Goal: Information Seeking & Learning: Check status

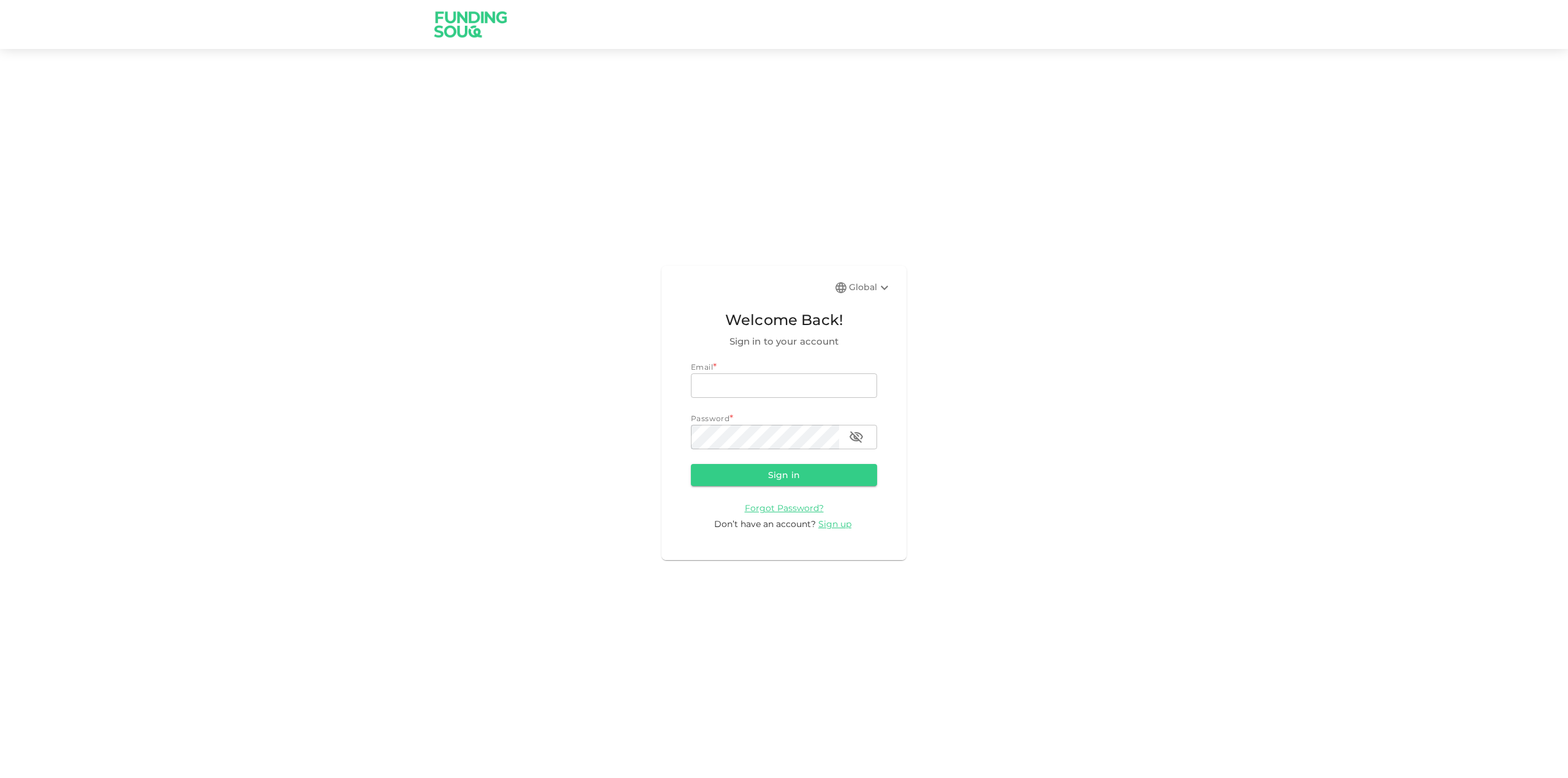
type input "[EMAIL_ADDRESS][DOMAIN_NAME]"
click at [821, 470] on button "Sign in" at bounding box center [784, 475] width 186 height 22
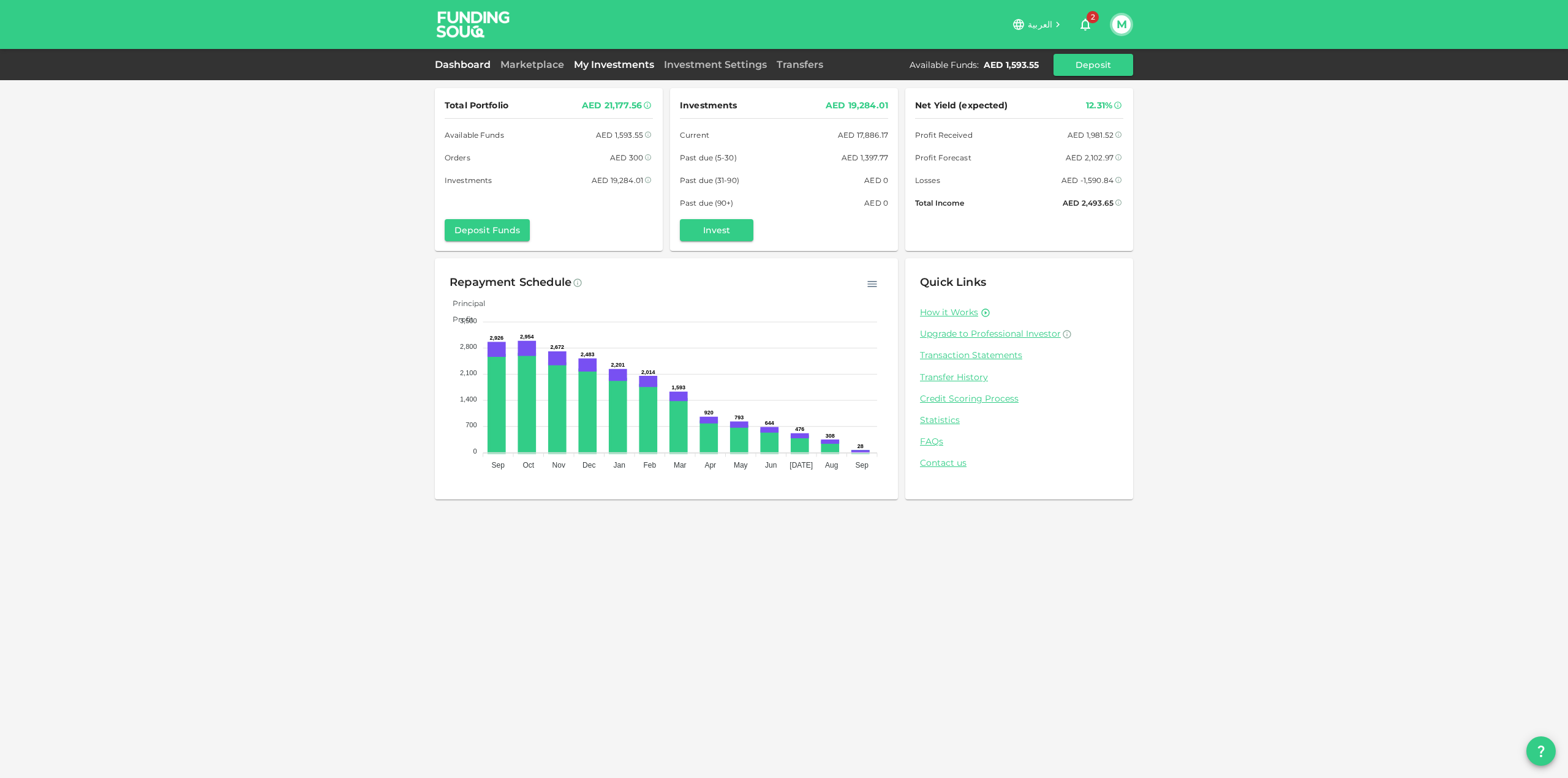
click at [600, 68] on link "My Investments" at bounding box center [614, 65] width 90 height 12
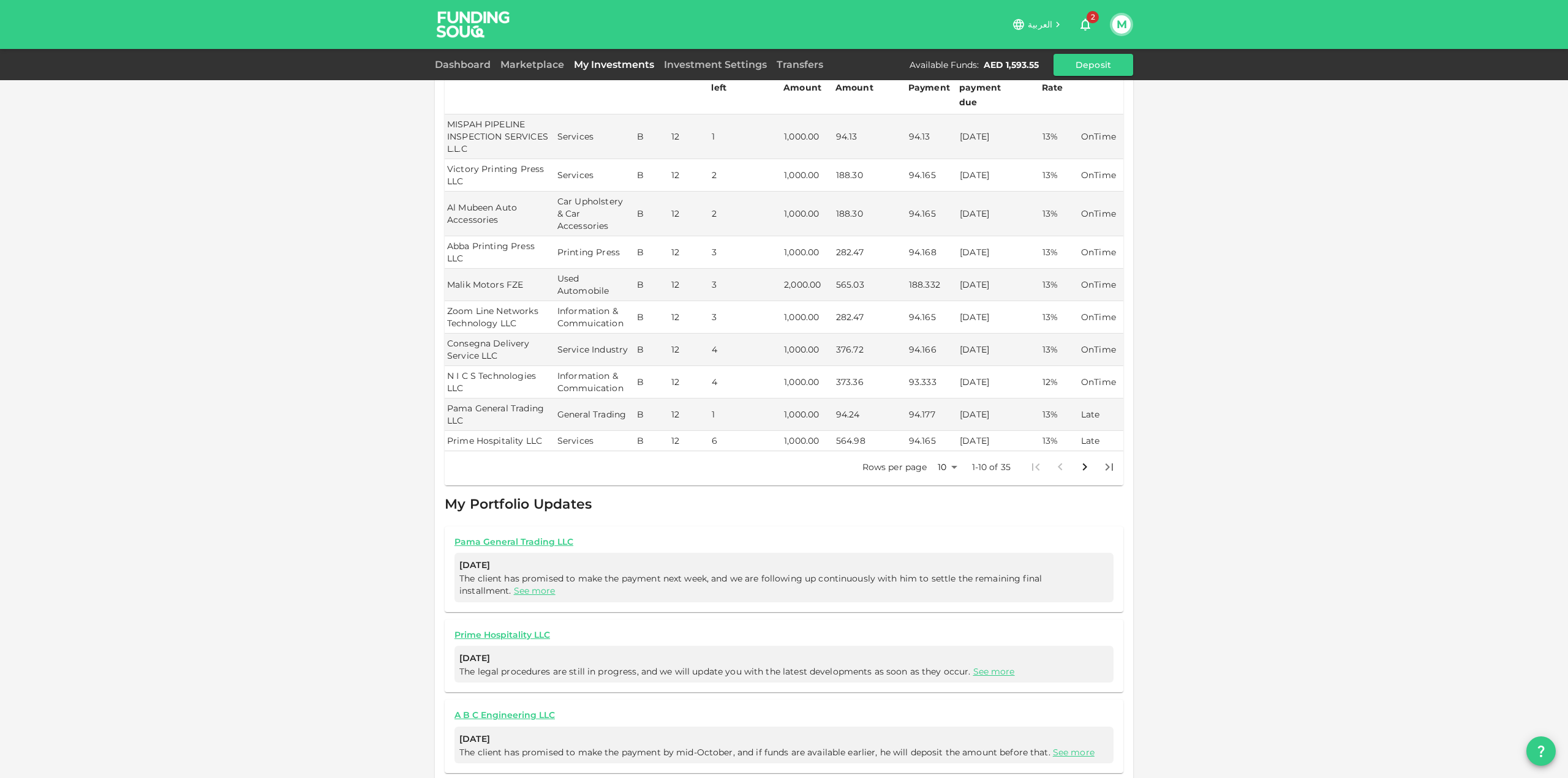
scroll to position [299, 0]
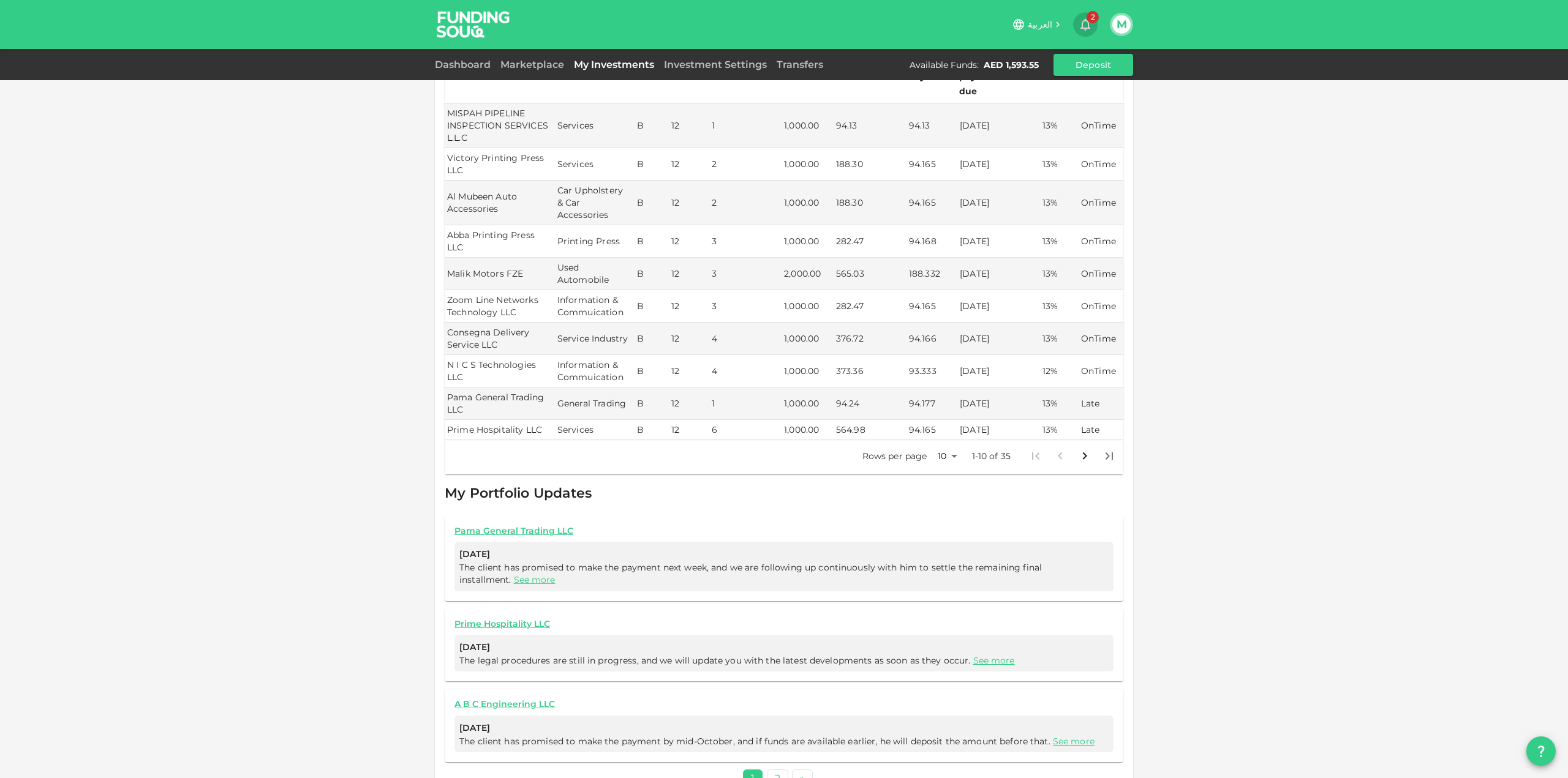
click at [1086, 24] on icon "button" at bounding box center [1085, 24] width 15 height 15
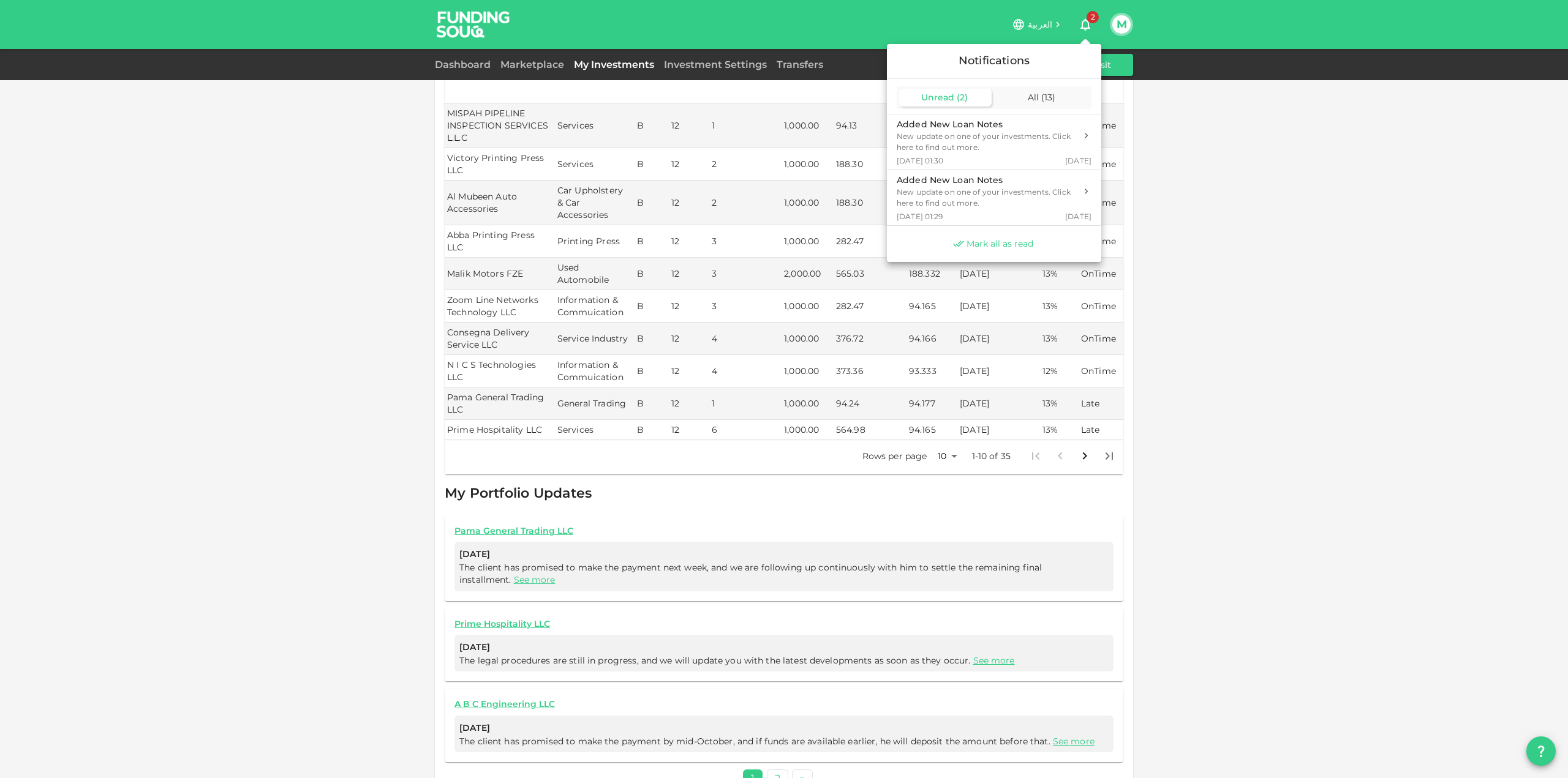
click at [1023, 243] on span "Mark all as read" at bounding box center [1000, 244] width 66 height 12
click at [1322, 254] on div at bounding box center [784, 389] width 1568 height 778
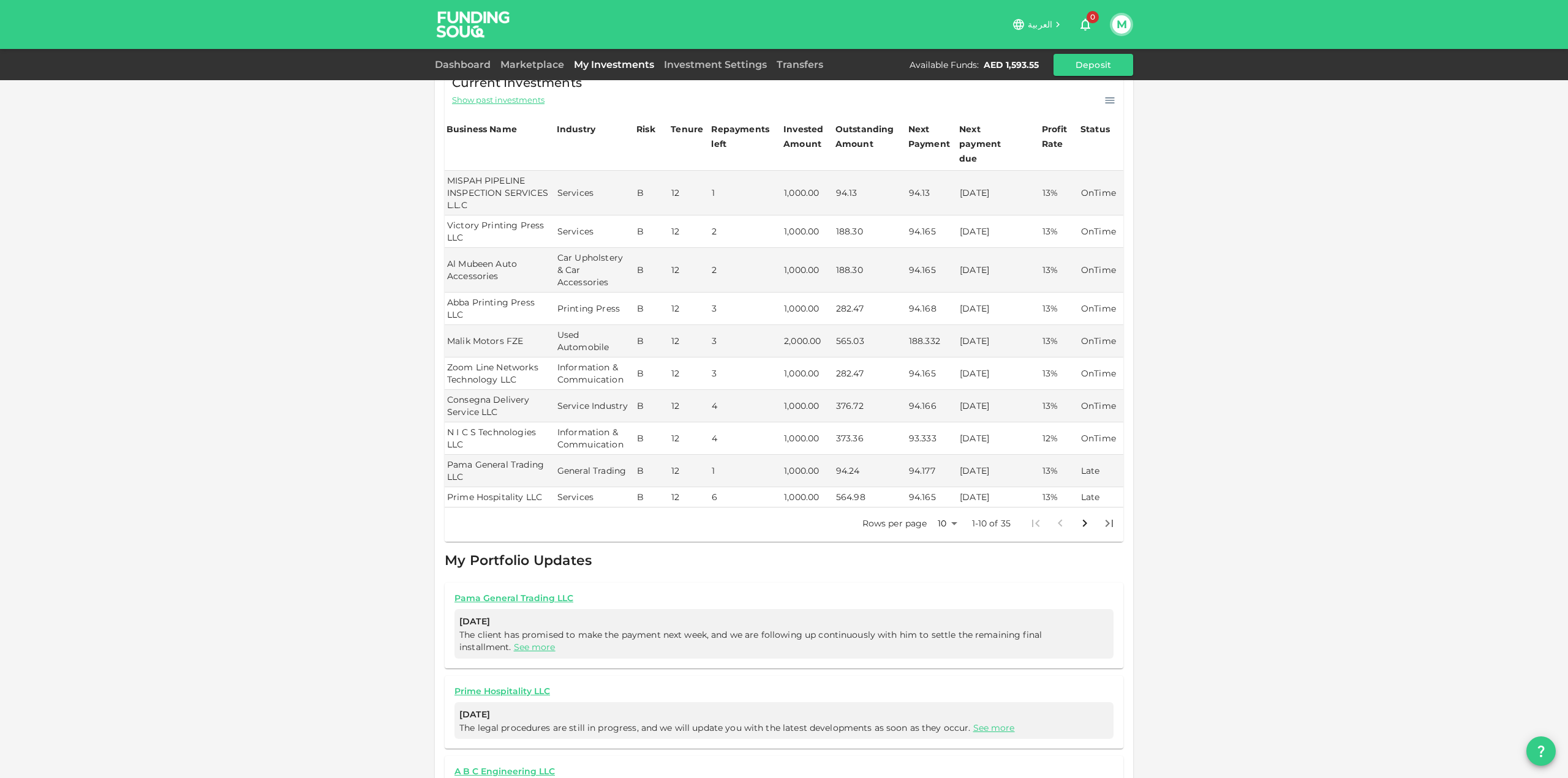
scroll to position [0, 0]
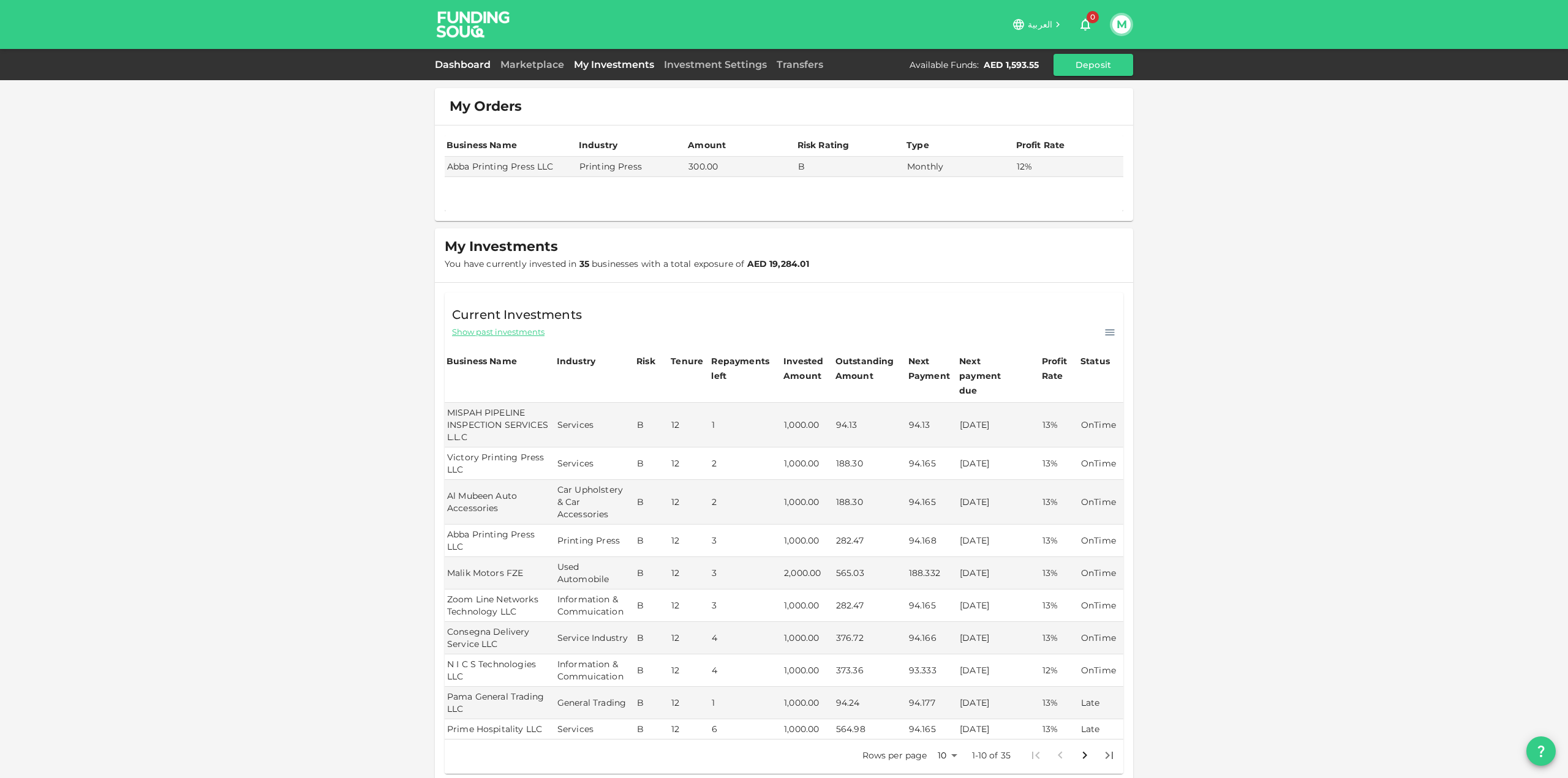
click at [481, 62] on link "Dashboard" at bounding box center [465, 65] width 61 height 12
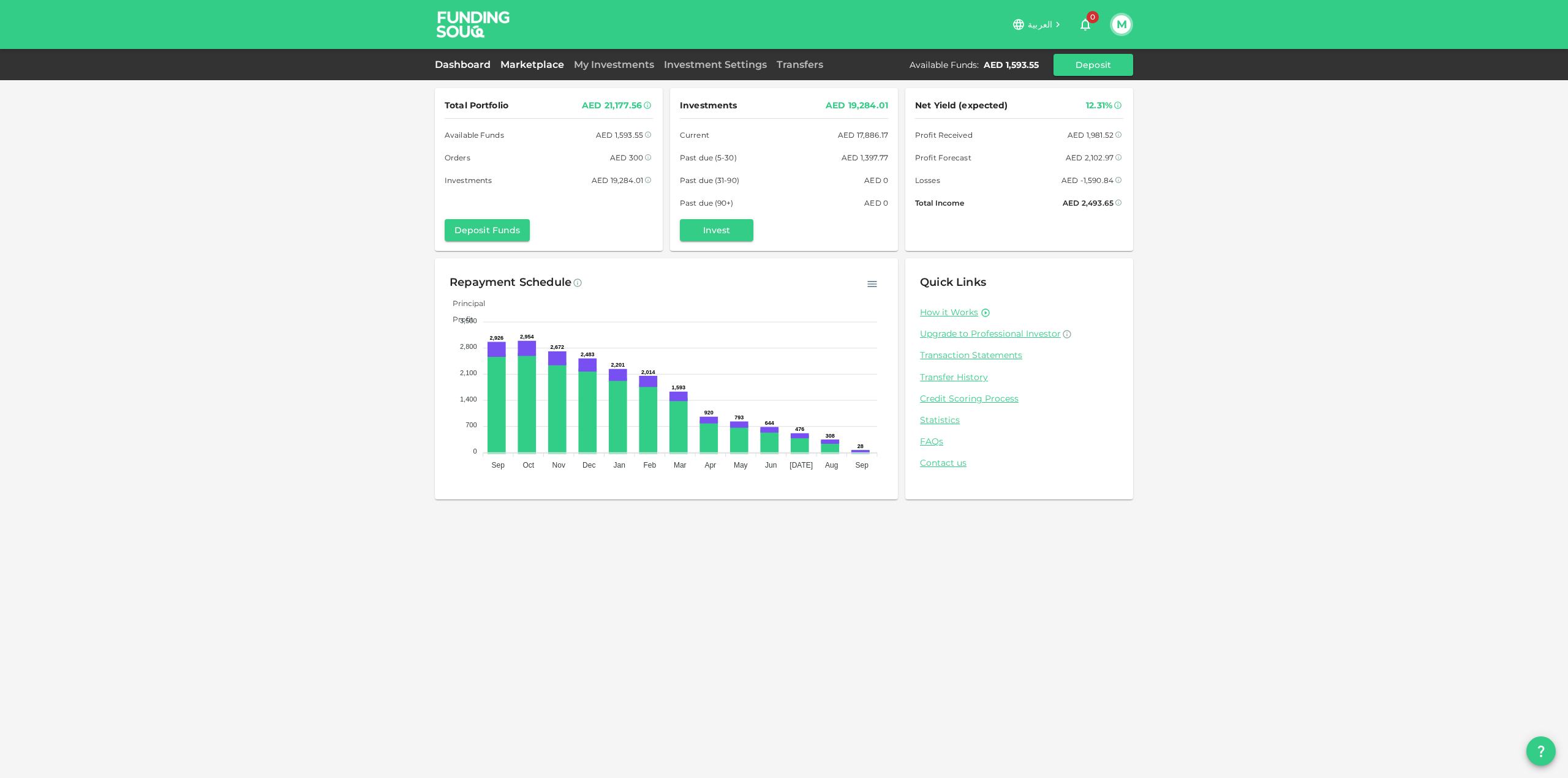
click at [542, 63] on link "Marketplace" at bounding box center [532, 65] width 74 height 12
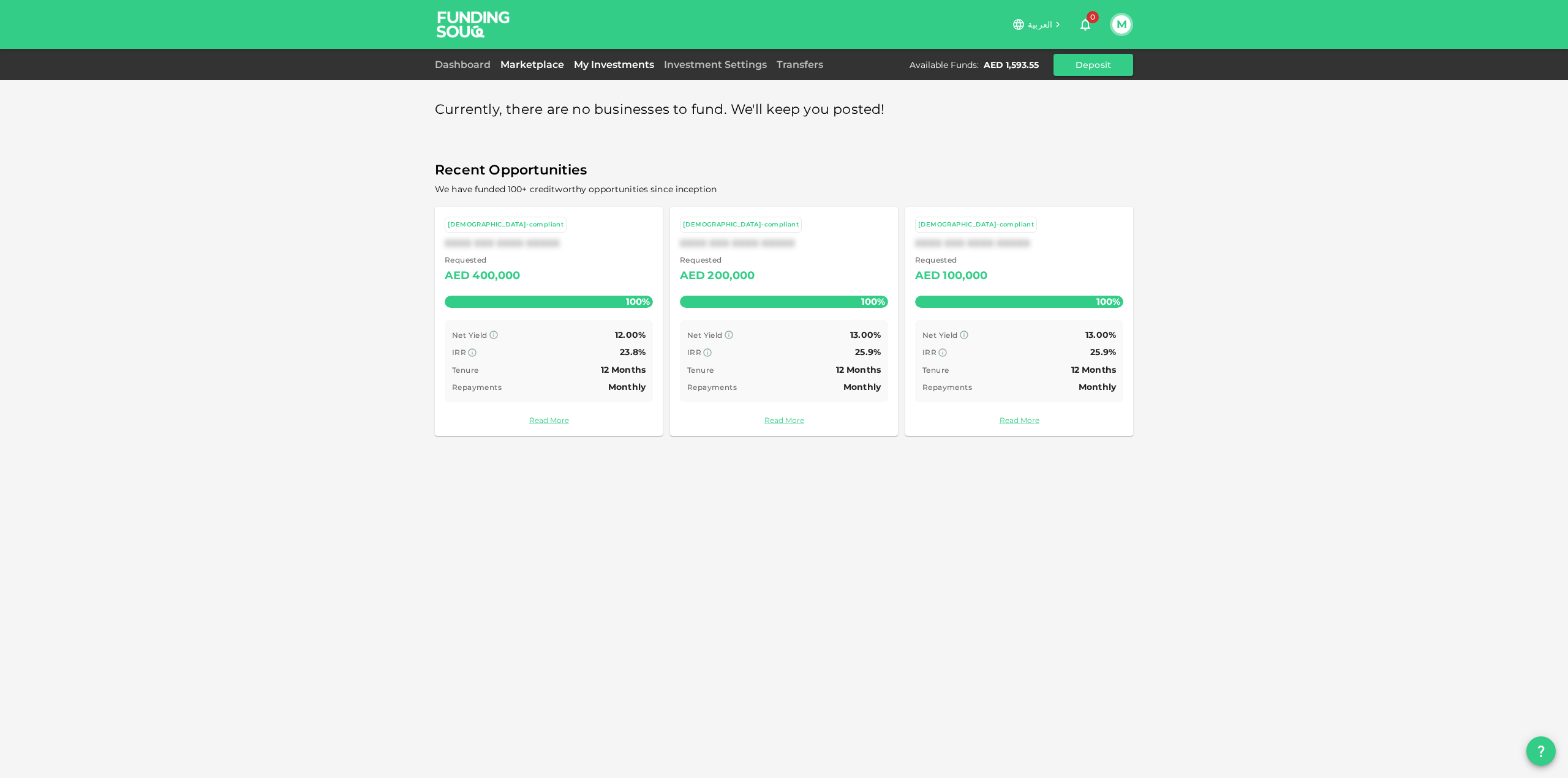
click at [589, 63] on link "My Investments" at bounding box center [614, 65] width 90 height 12
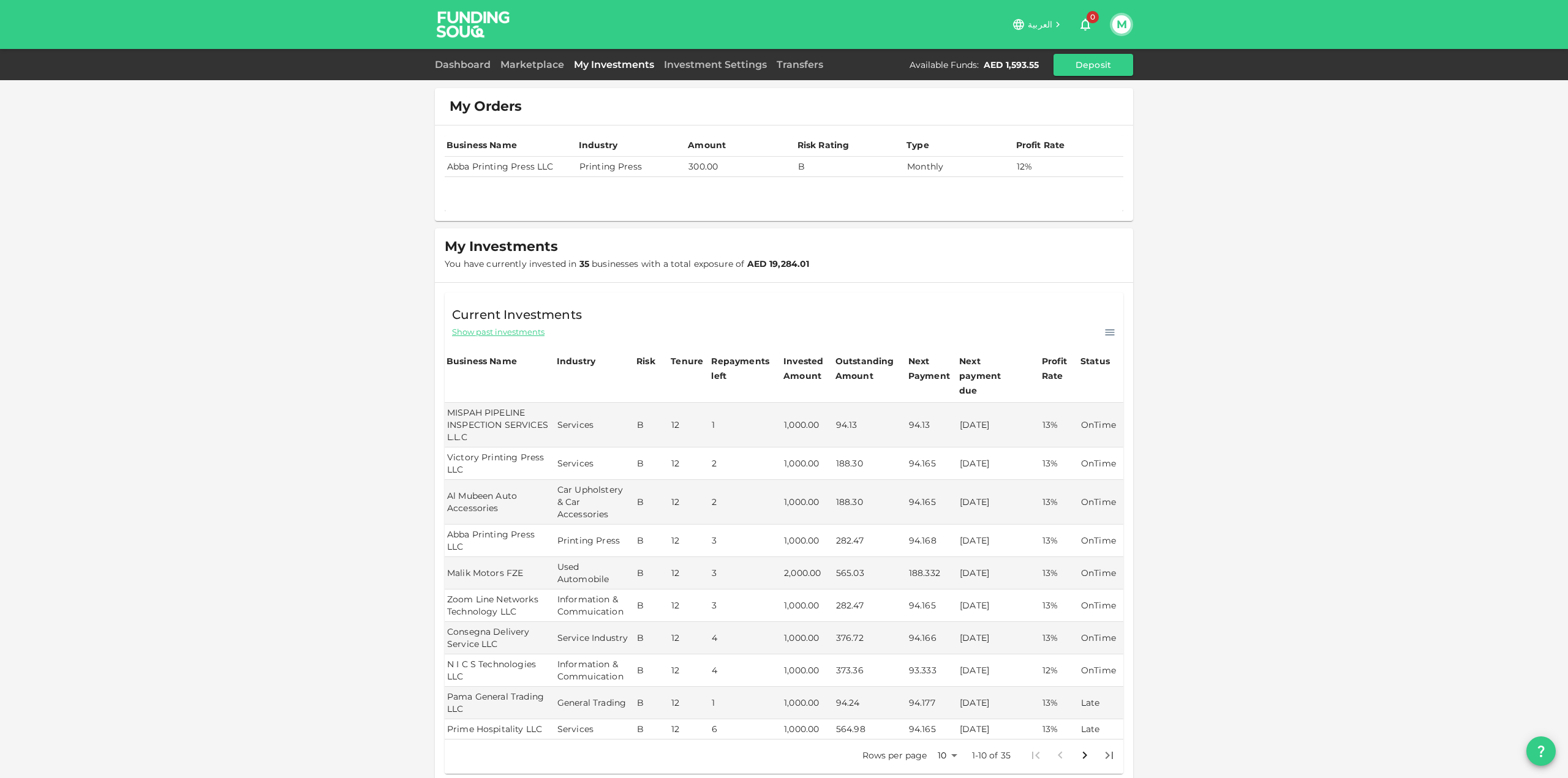
click at [538, 168] on td "Abba Printing Press LLC" at bounding box center [511, 166] width 132 height 20
click at [842, 376] on div "Outstanding Amount" at bounding box center [866, 369] width 61 height 29
click at [531, 328] on span "Show past investments" at bounding box center [497, 332] width 92 height 12
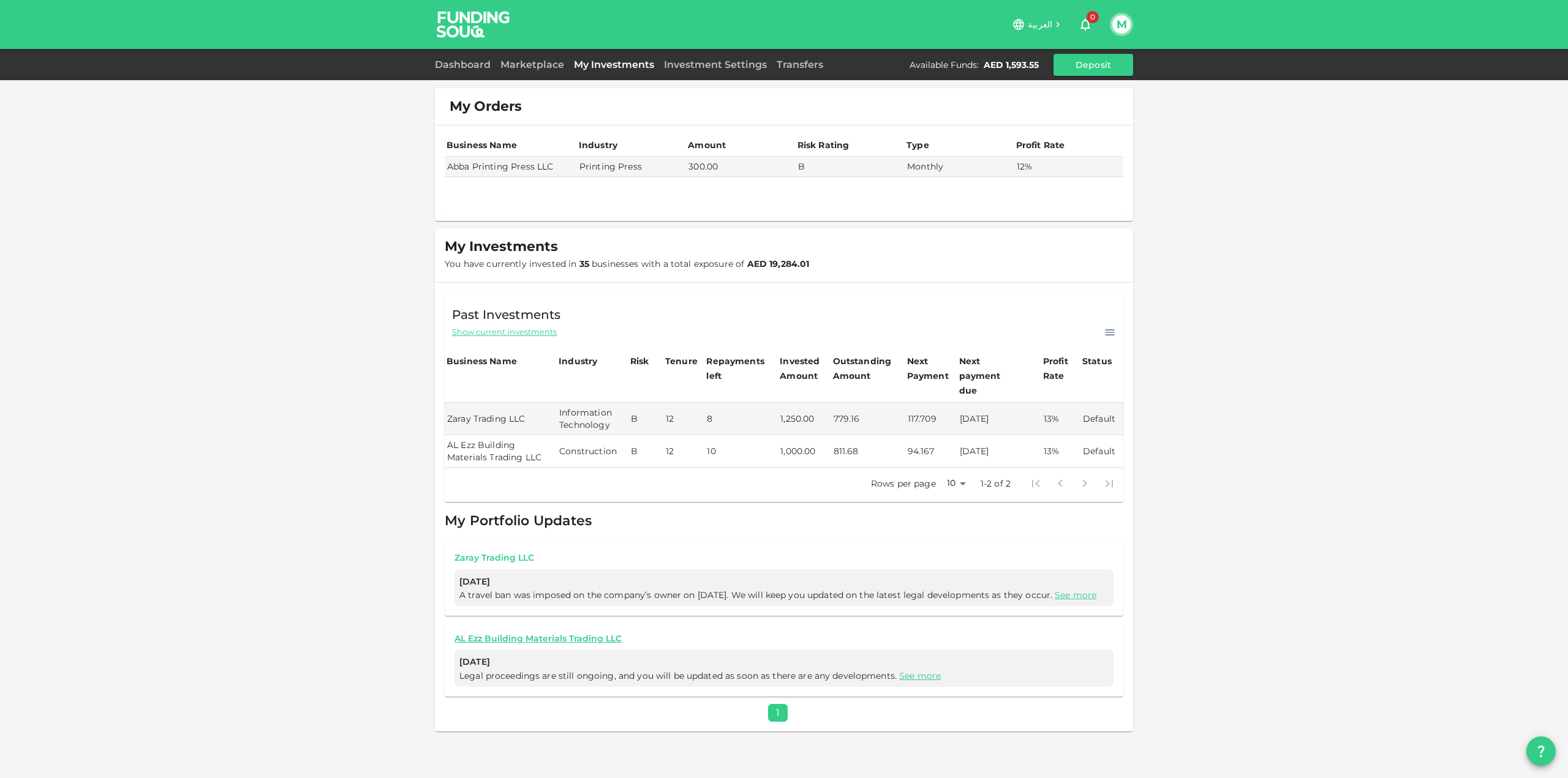
click at [500, 552] on link "Zaray Trading LLC" at bounding box center [784, 558] width 659 height 12
click at [540, 331] on span "Show current investments" at bounding box center [504, 332] width 105 height 12
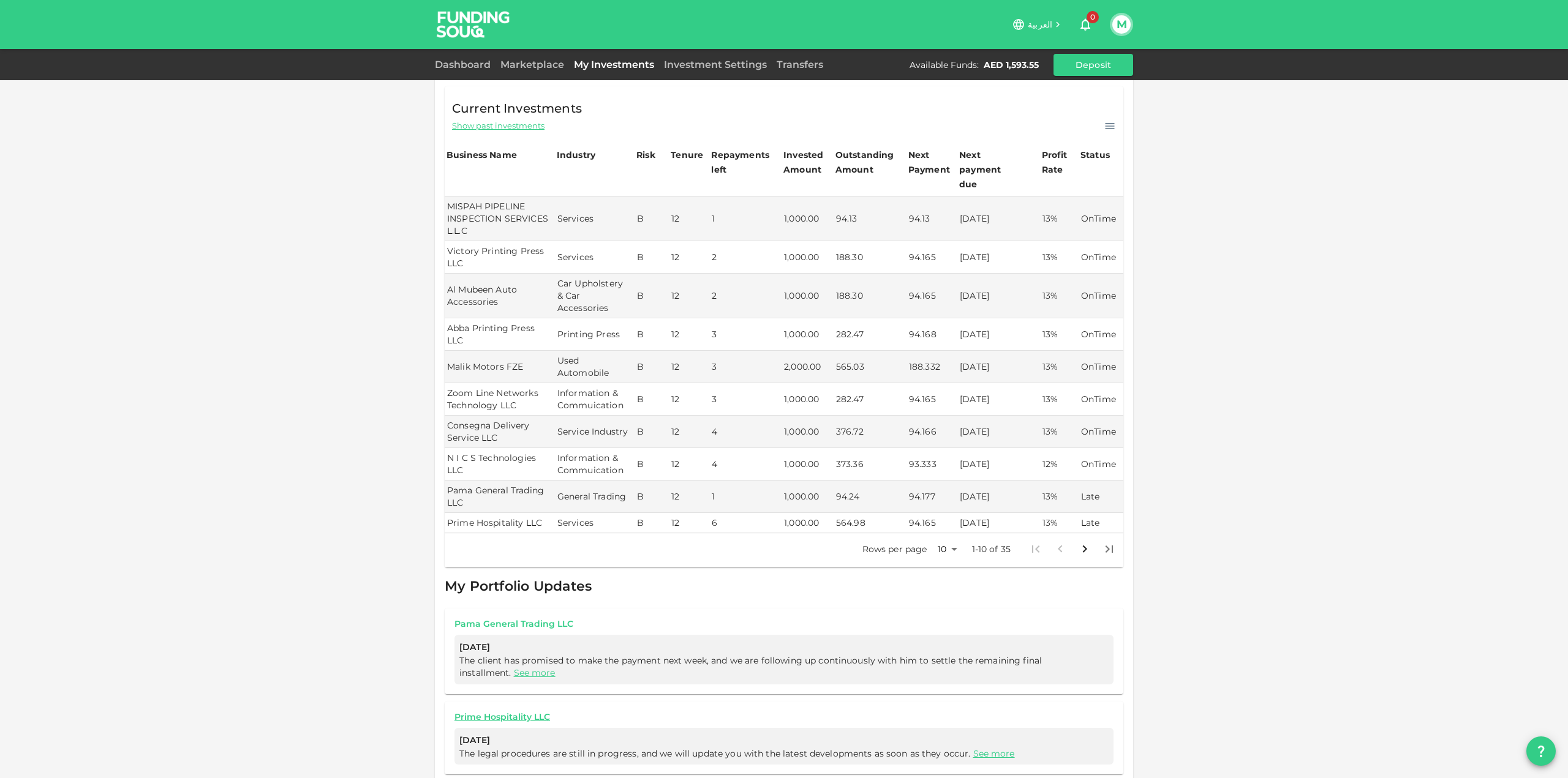
scroll to position [177, 0]
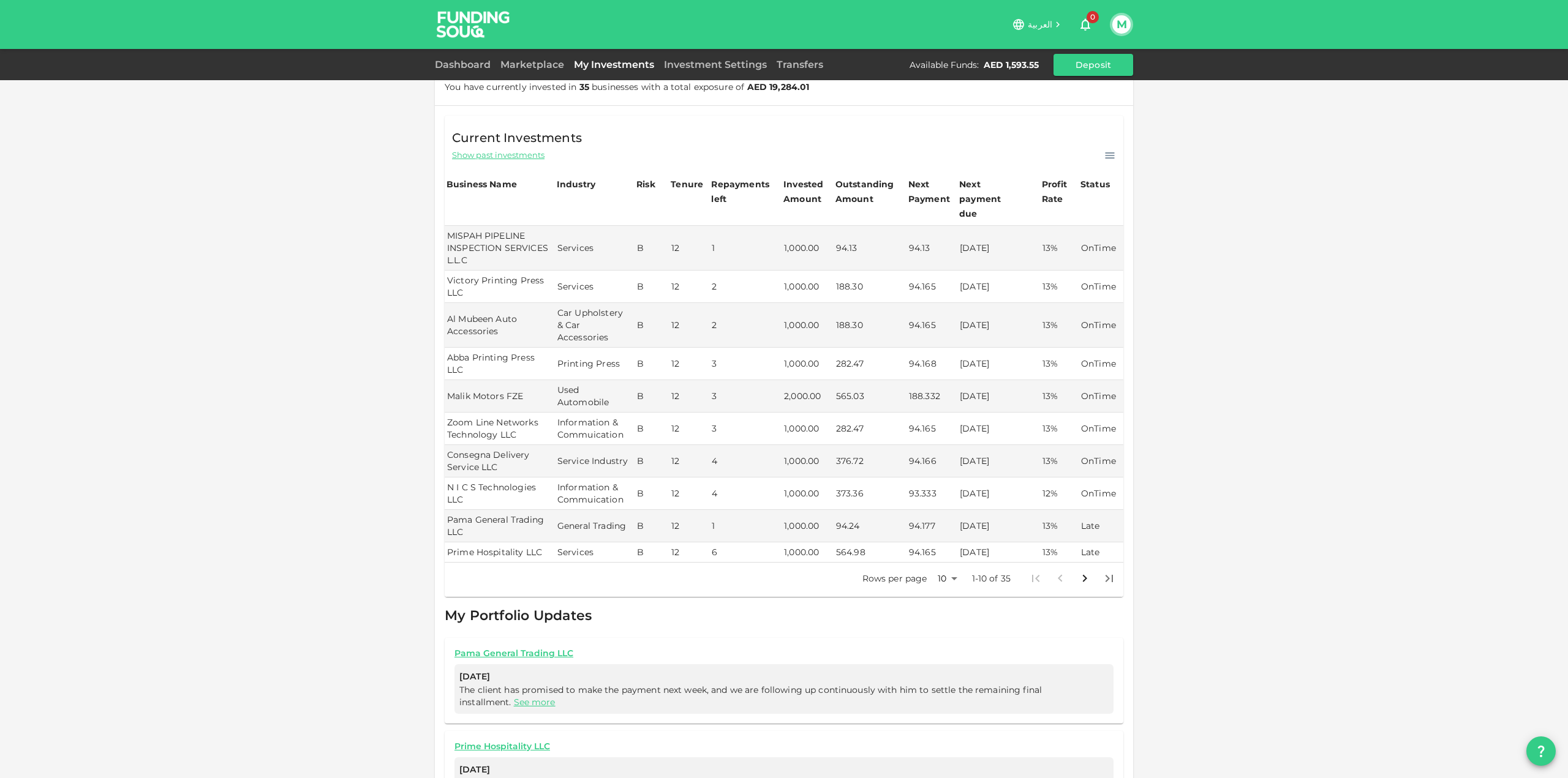
click at [1077, 571] on icon "Go to next page" at bounding box center [1085, 578] width 15 height 15
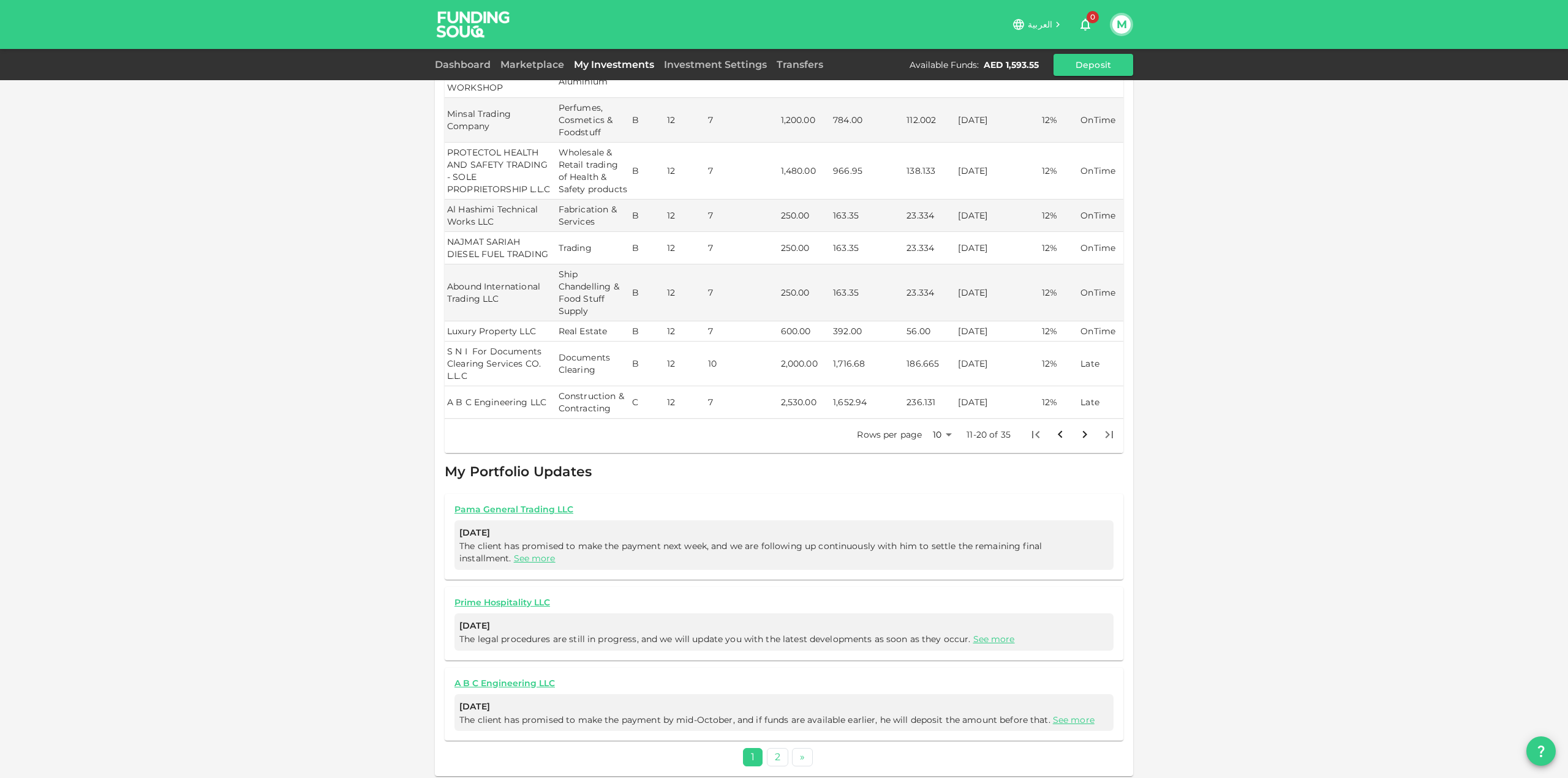
scroll to position [409, 0]
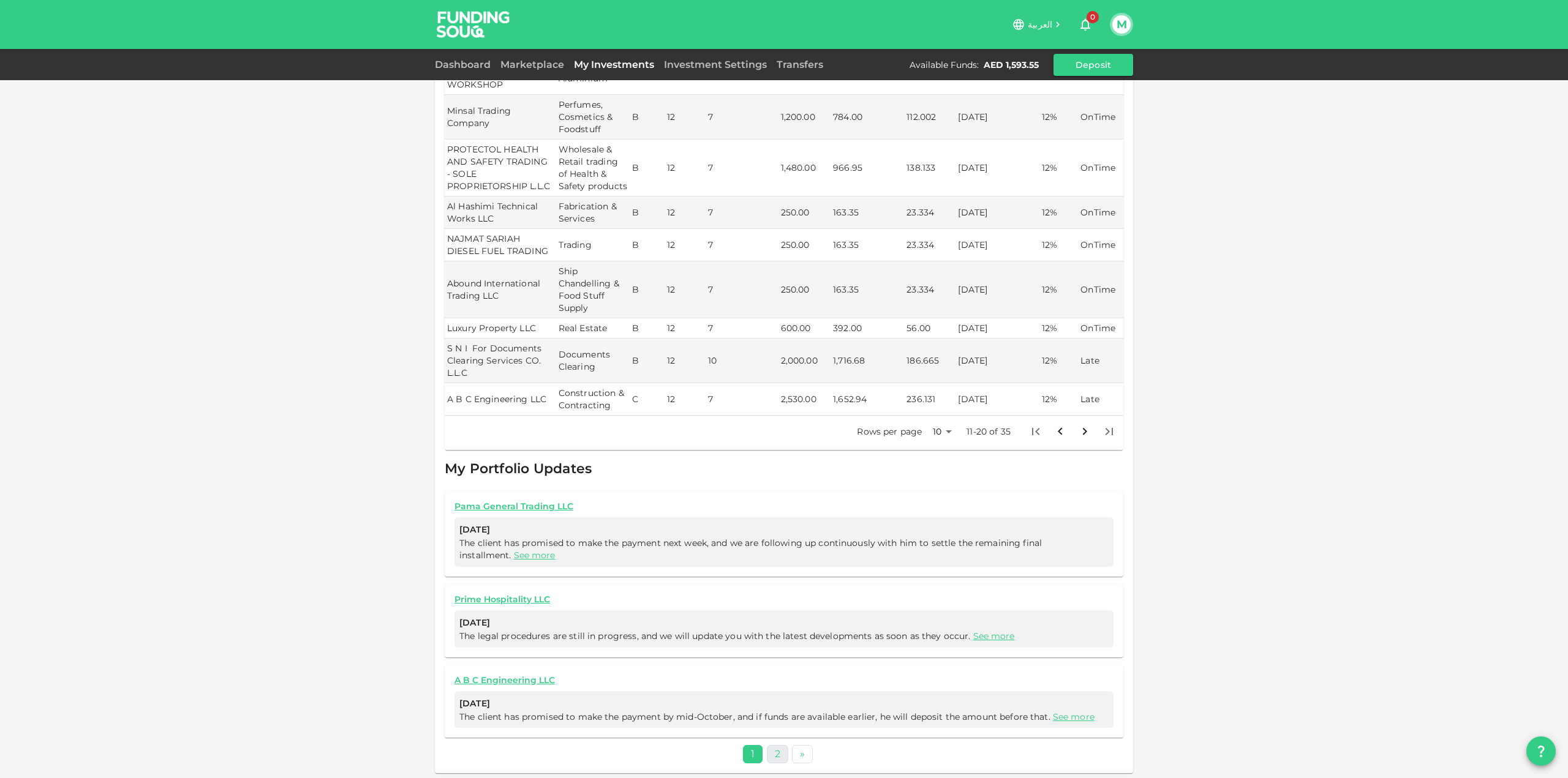
click at [769, 749] on link "2" at bounding box center [777, 754] width 21 height 18
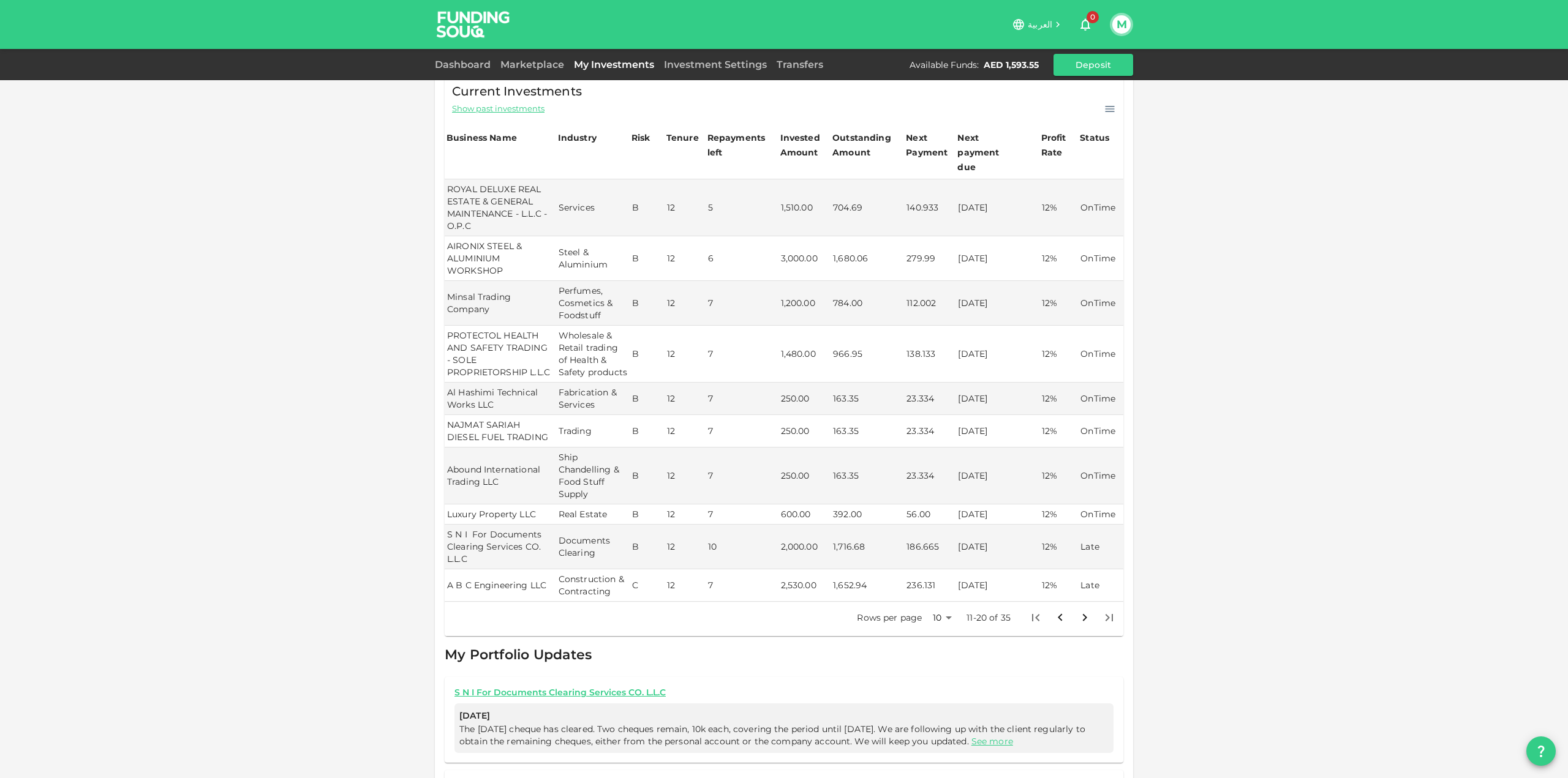
scroll to position [218, 0]
click at [1082, 623] on icon "Go to next page" at bounding box center [1085, 622] width 15 height 15
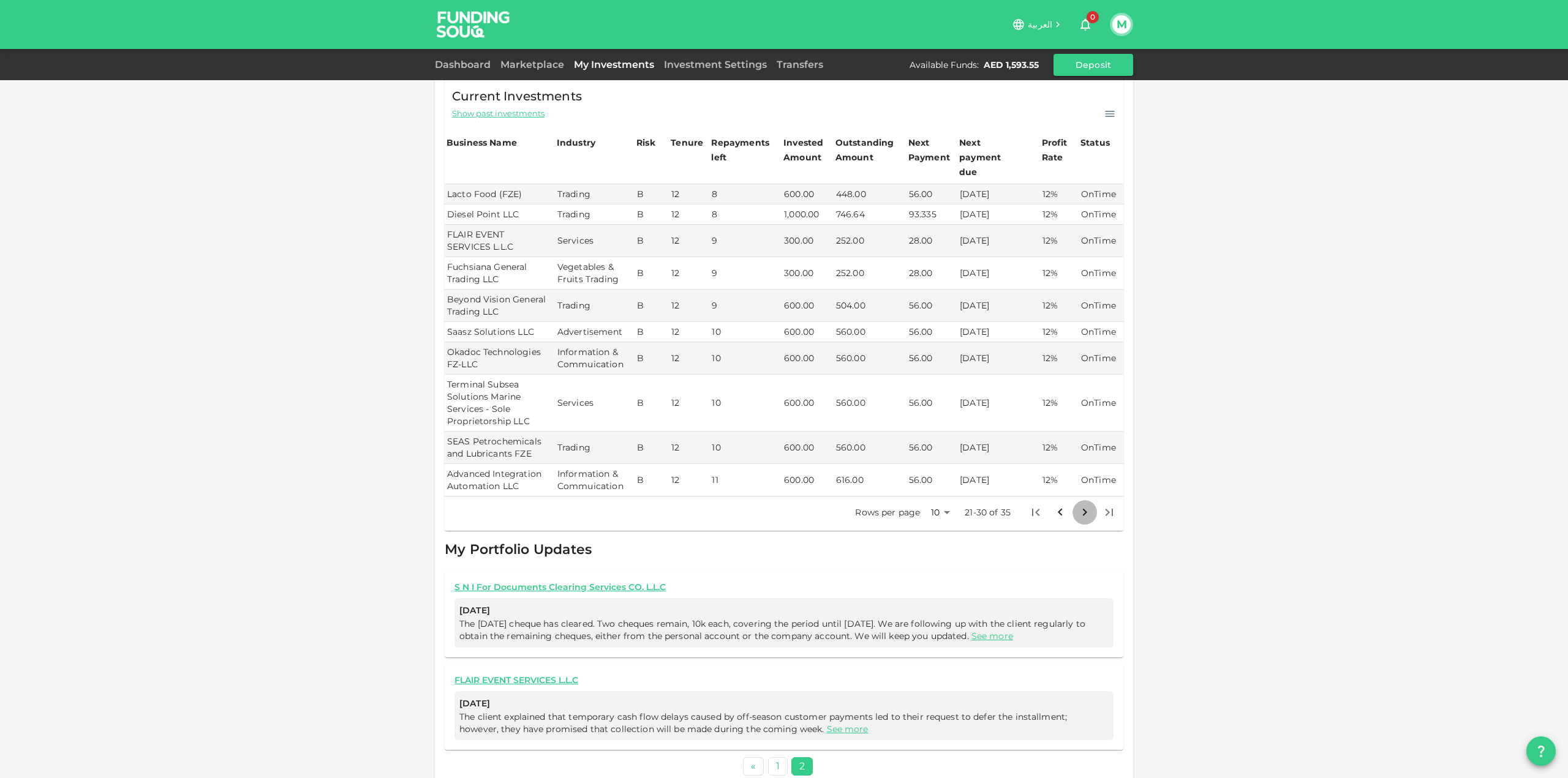
click at [1084, 507] on button "Go to next page" at bounding box center [1084, 512] width 24 height 24
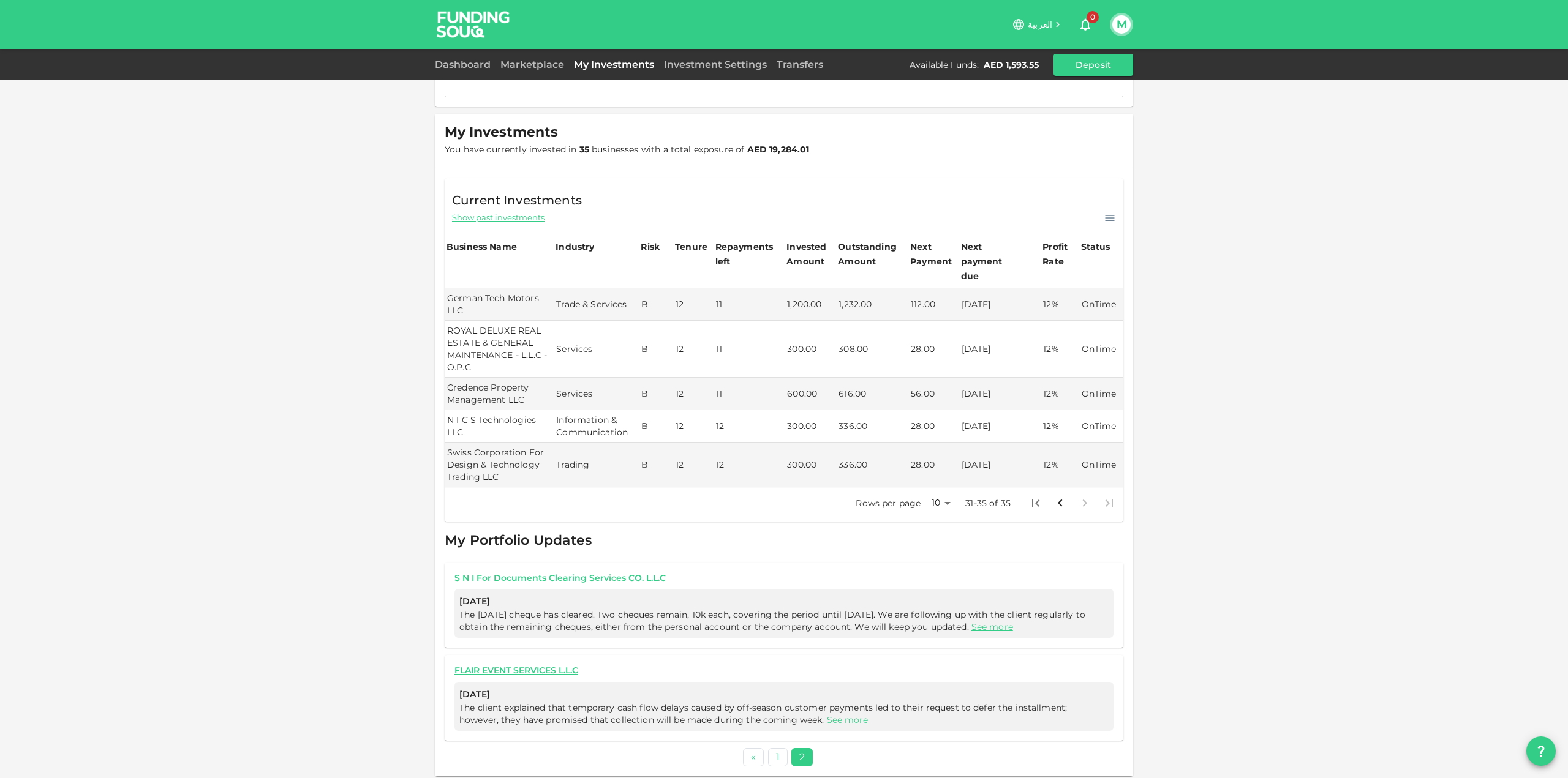
scroll to position [105, 0]
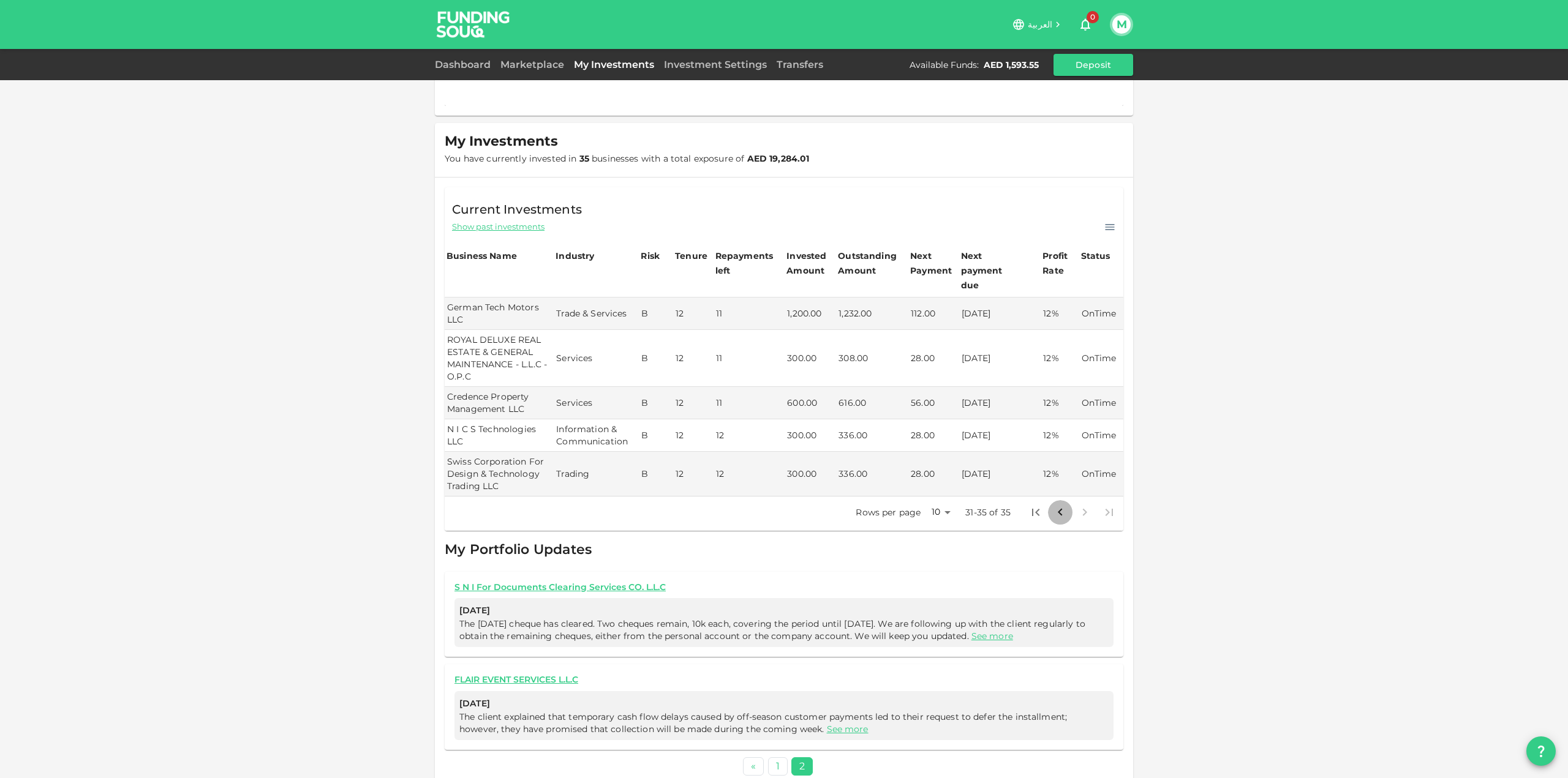
click at [1059, 505] on icon "Go to previous page" at bounding box center [1060, 513] width 15 height 15
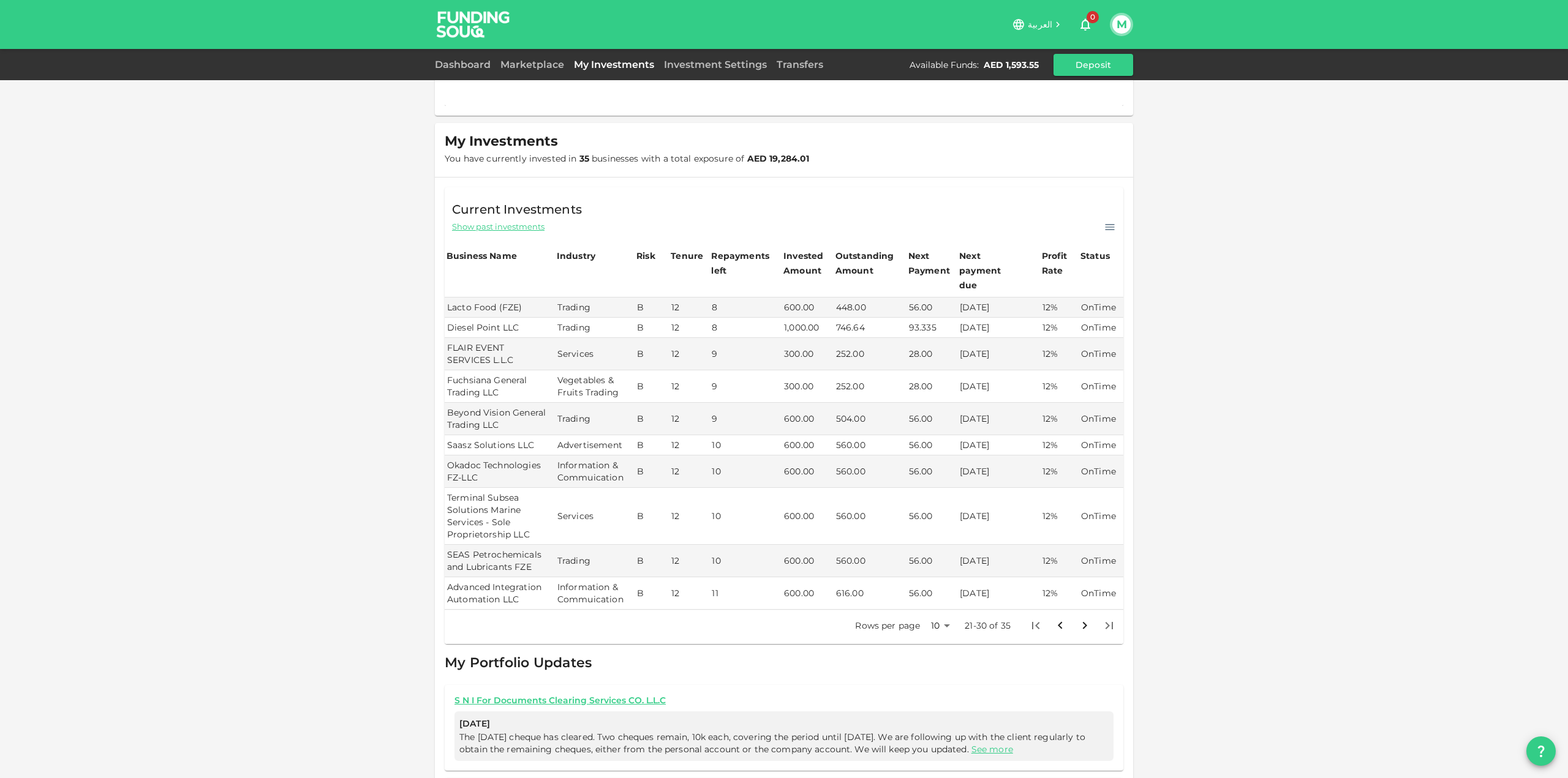
click at [1061, 618] on icon "Go to previous page" at bounding box center [1060, 625] width 15 height 15
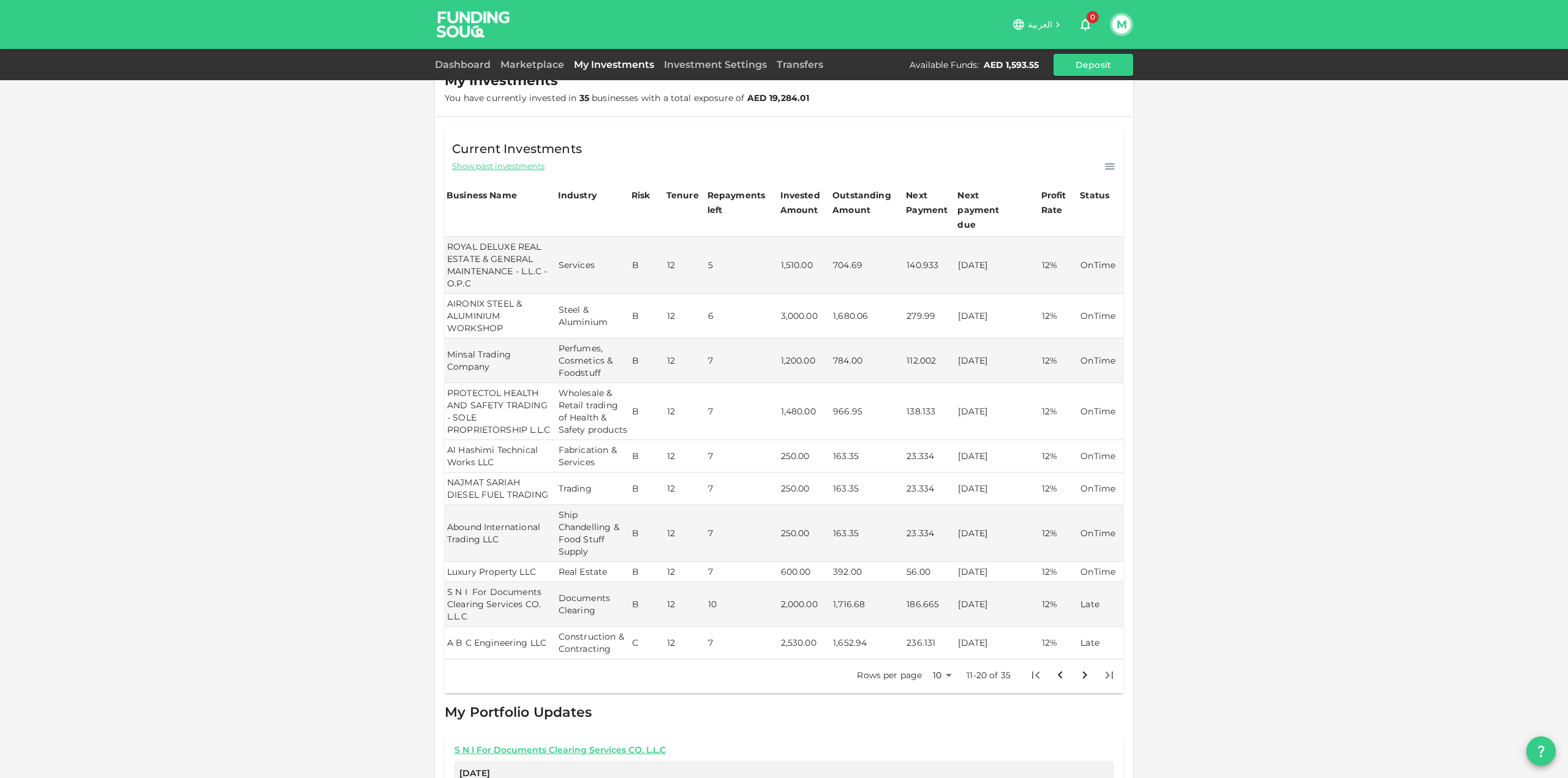
scroll to position [167, 0]
click at [528, 165] on span "Show past investments" at bounding box center [497, 166] width 92 height 12
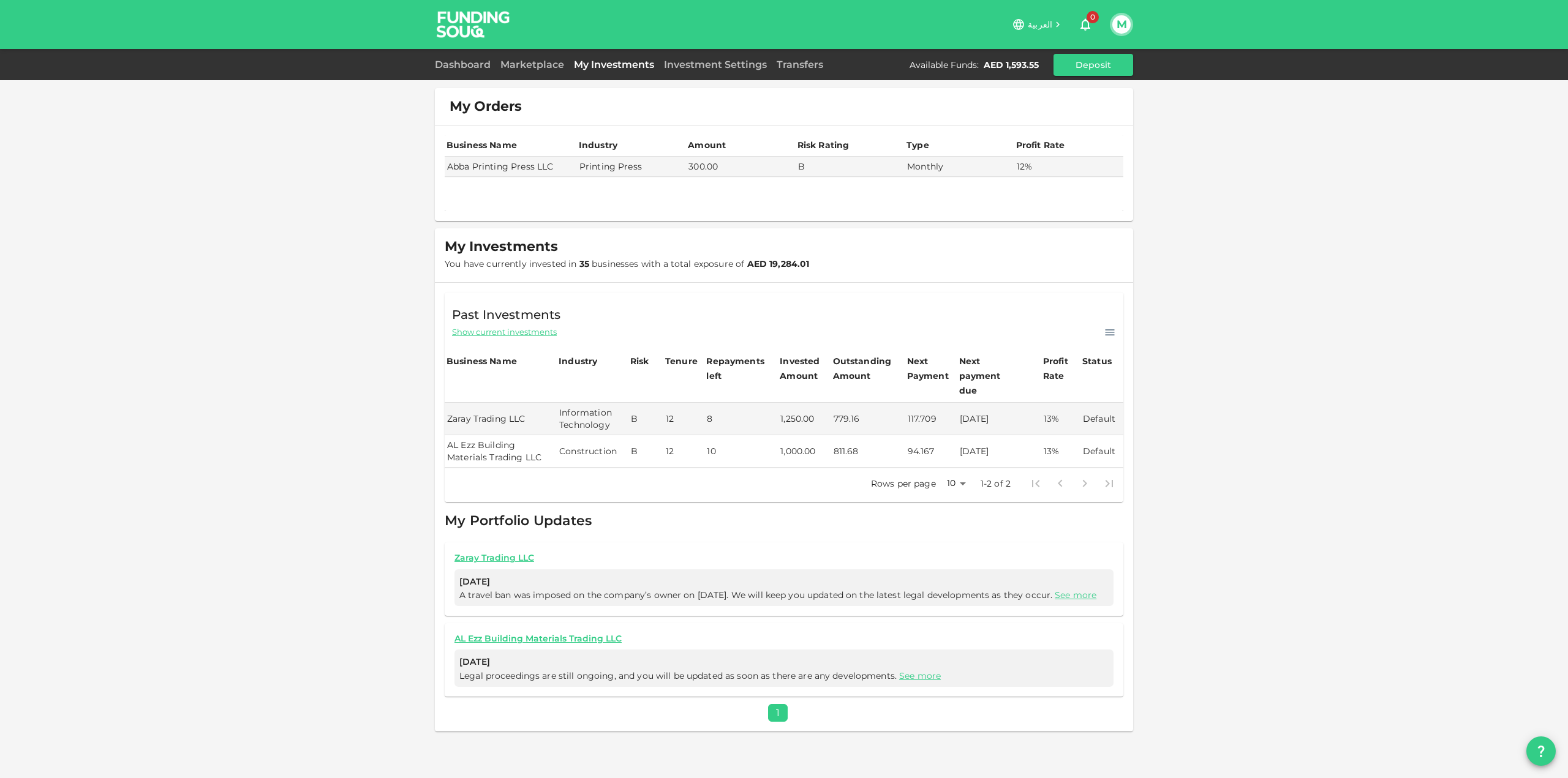
click at [528, 437] on td "AL Ezz Building Materials Trading LLC" at bounding box center [501, 451] width 112 height 32
click at [528, 552] on link "Zaray Trading LLC" at bounding box center [784, 558] width 659 height 12
click at [537, 636] on link "AL Ezz Building Materials Trading LLC" at bounding box center [784, 639] width 659 height 12
click at [449, 55] on div "Dashboard Marketplace My Investments Investment Settings Transfers Available Fu…" at bounding box center [784, 65] width 698 height 22
click at [452, 61] on link "Dashboard" at bounding box center [465, 65] width 61 height 12
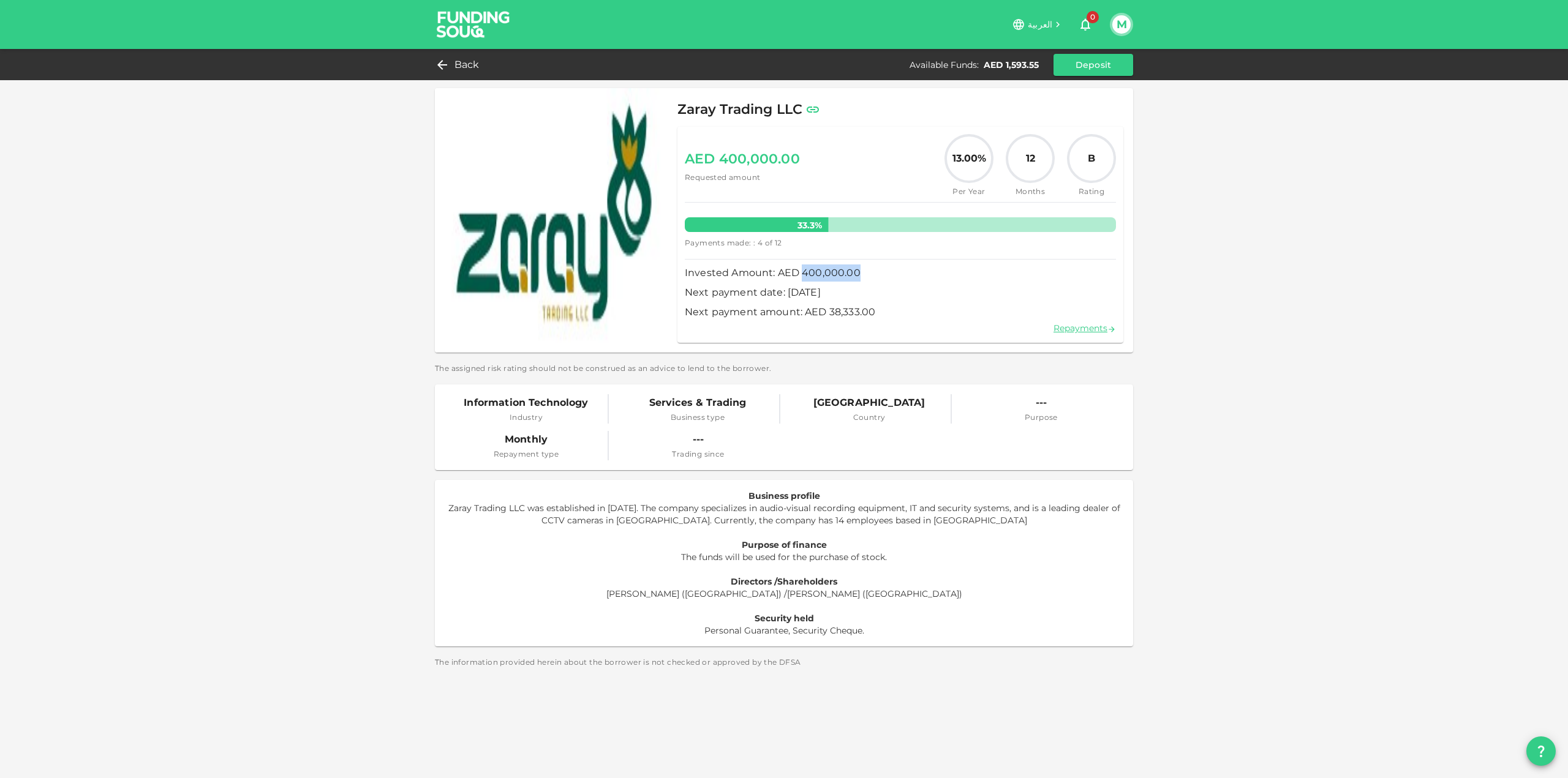
drag, startPoint x: 801, startPoint y: 271, endPoint x: 877, endPoint y: 271, distance: 76.0
click at [877, 271] on span "Invested Amount: AED 400,000.00" at bounding box center [900, 273] width 431 height 17
click at [877, 290] on span "Next payment date: [DATE]" at bounding box center [900, 292] width 431 height 17
drag, startPoint x: 829, startPoint y: 289, endPoint x: 882, endPoint y: 290, distance: 53.0
click at [882, 290] on span "Next payment date: [DATE]" at bounding box center [900, 292] width 431 height 17
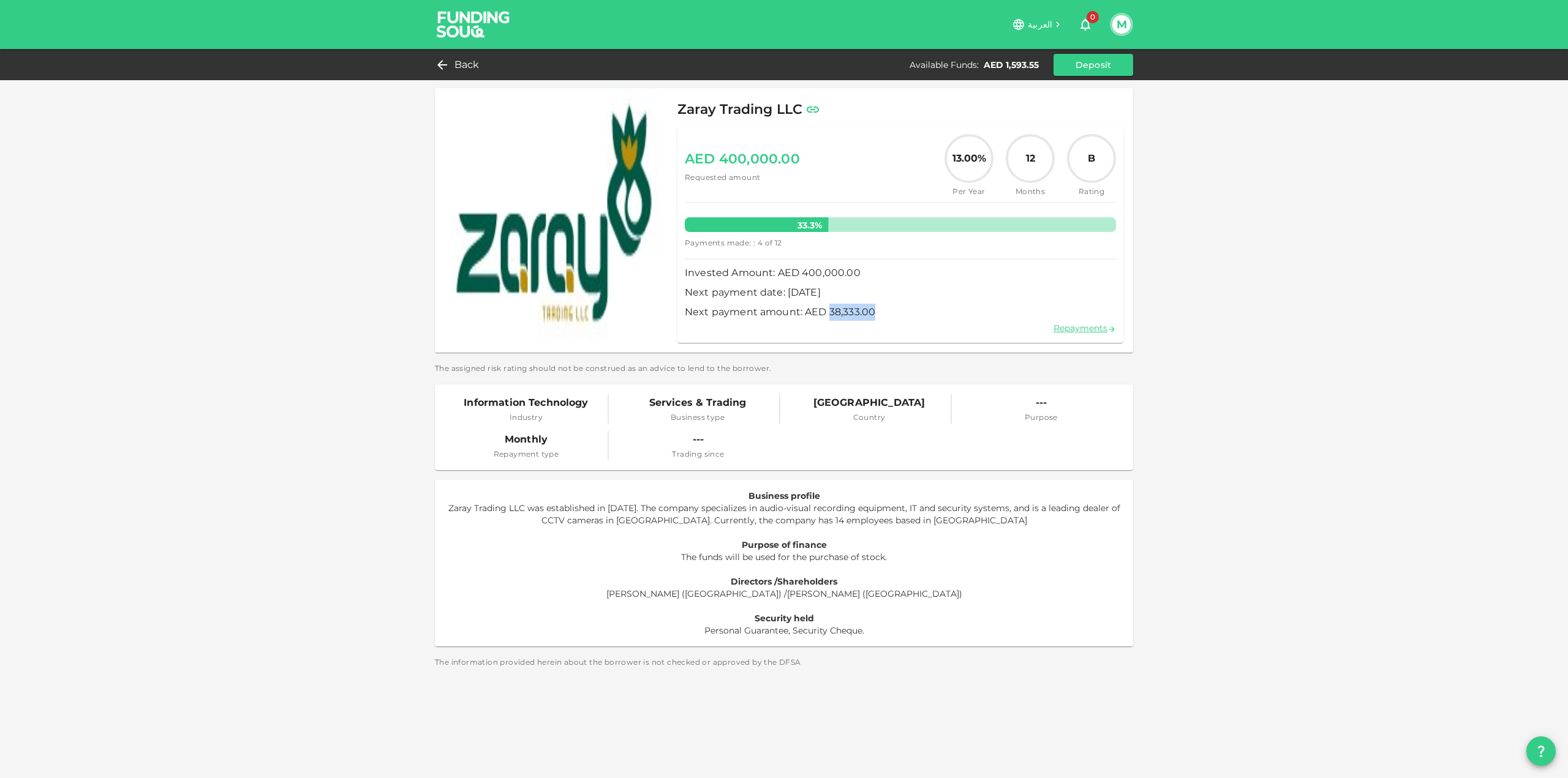
drag, startPoint x: 829, startPoint y: 310, endPoint x: 885, endPoint y: 309, distance: 56.0
click at [885, 309] on span "Next payment amount: AED 38,333.00" at bounding box center [900, 312] width 431 height 17
click at [1059, 326] on link "Repayments" at bounding box center [1085, 327] width 63 height 11
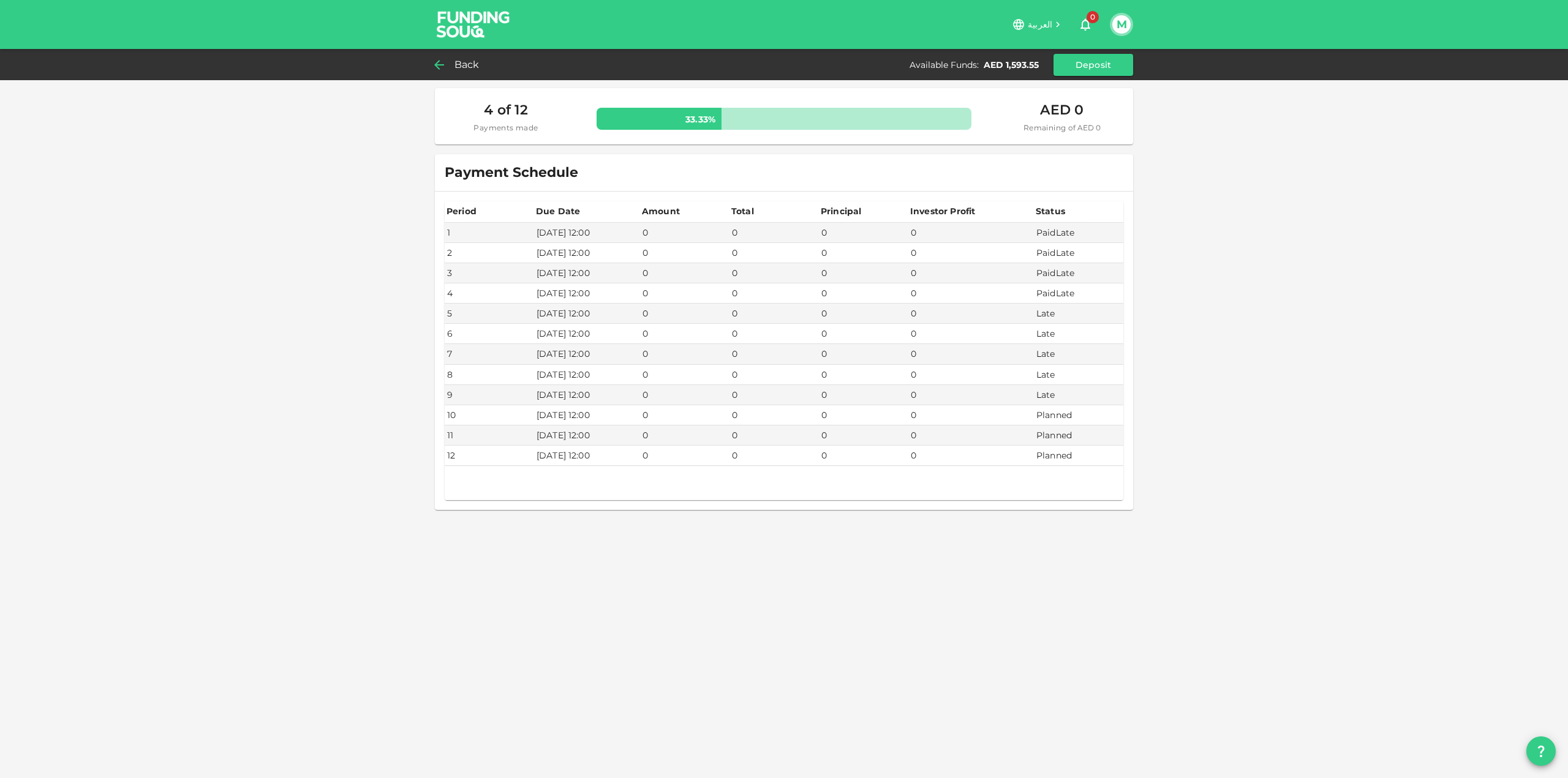
click at [448, 66] on div "Back" at bounding box center [459, 64] width 49 height 17
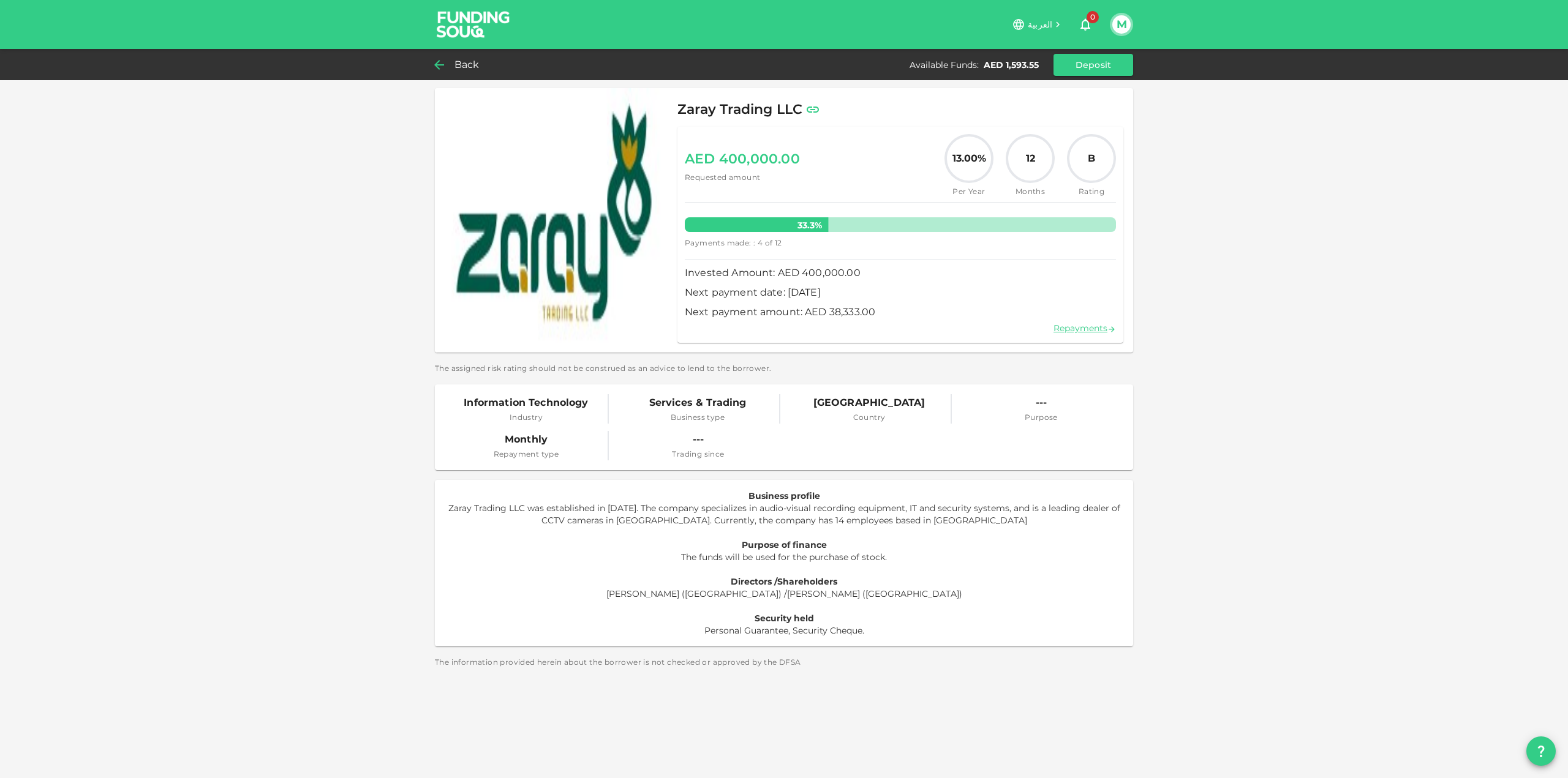
click at [445, 66] on icon at bounding box center [439, 65] width 15 height 15
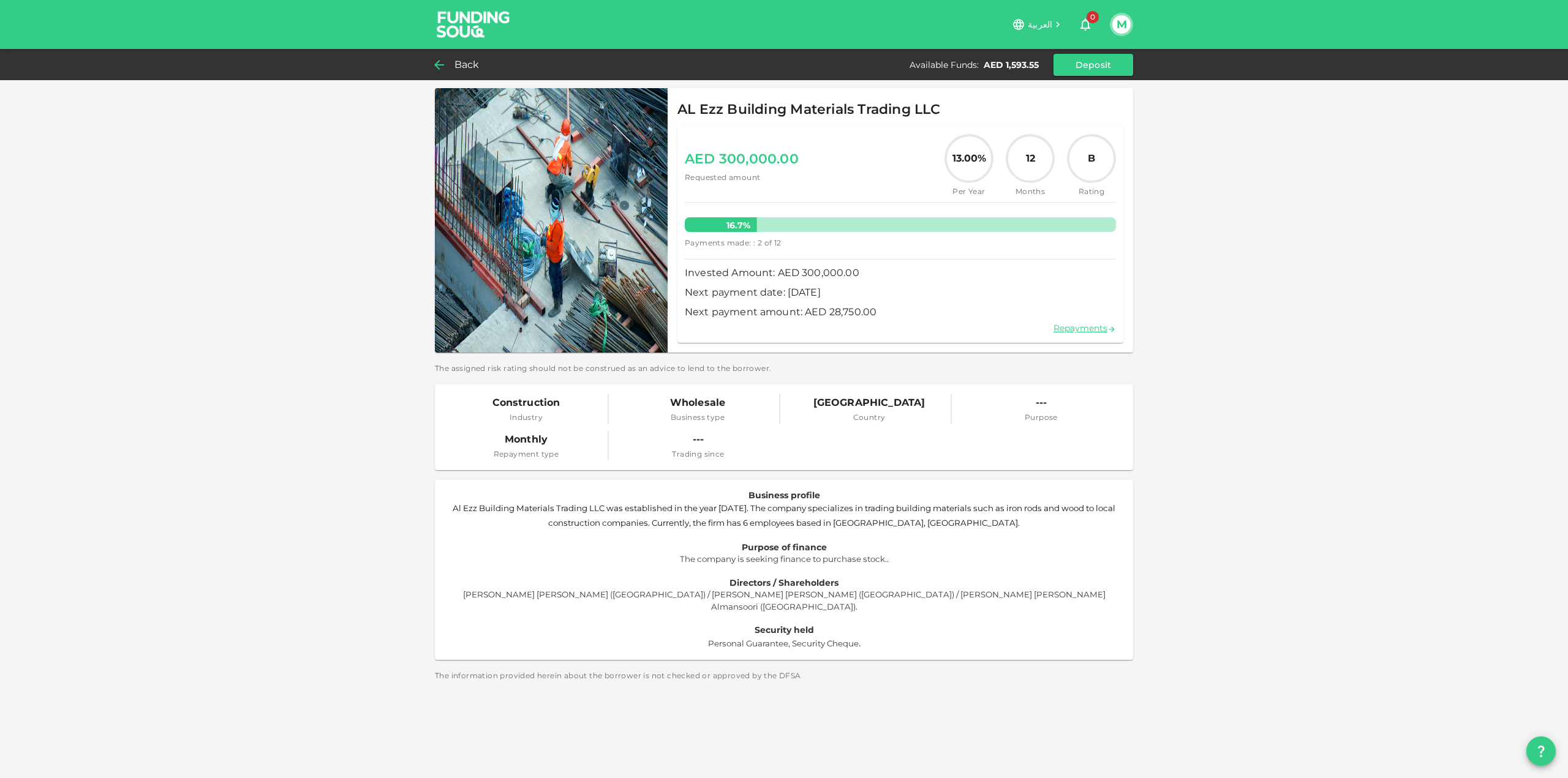
click at [445, 69] on icon at bounding box center [439, 65] width 15 height 15
